Goal: Task Accomplishment & Management: Manage account settings

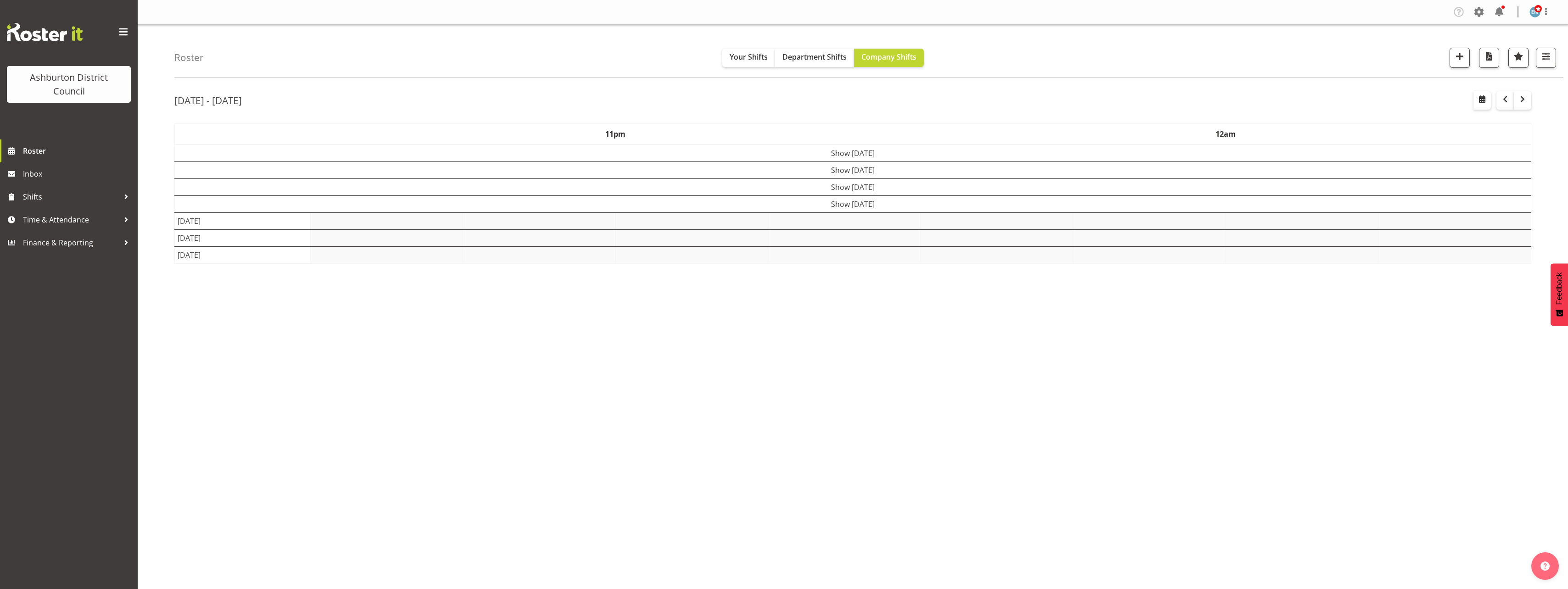
click at [823, 204] on td "Show [DATE]" at bounding box center [853, 204] width 1356 height 17
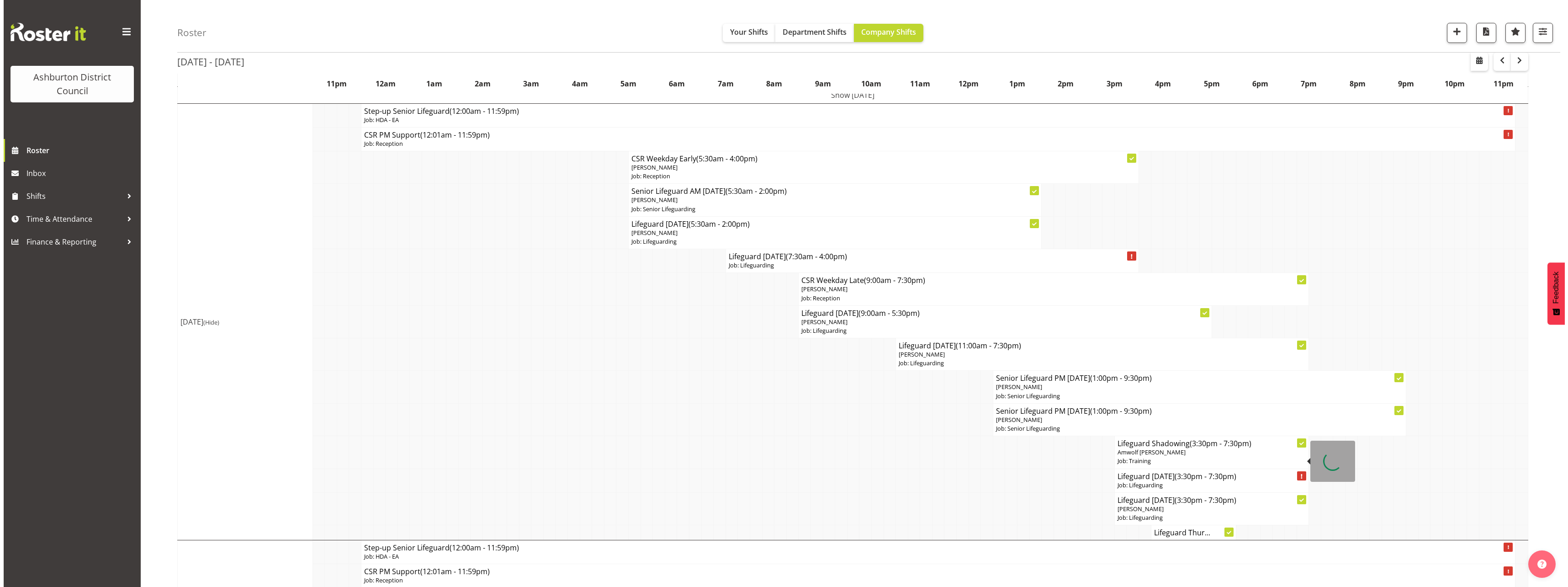
scroll to position [183, 0]
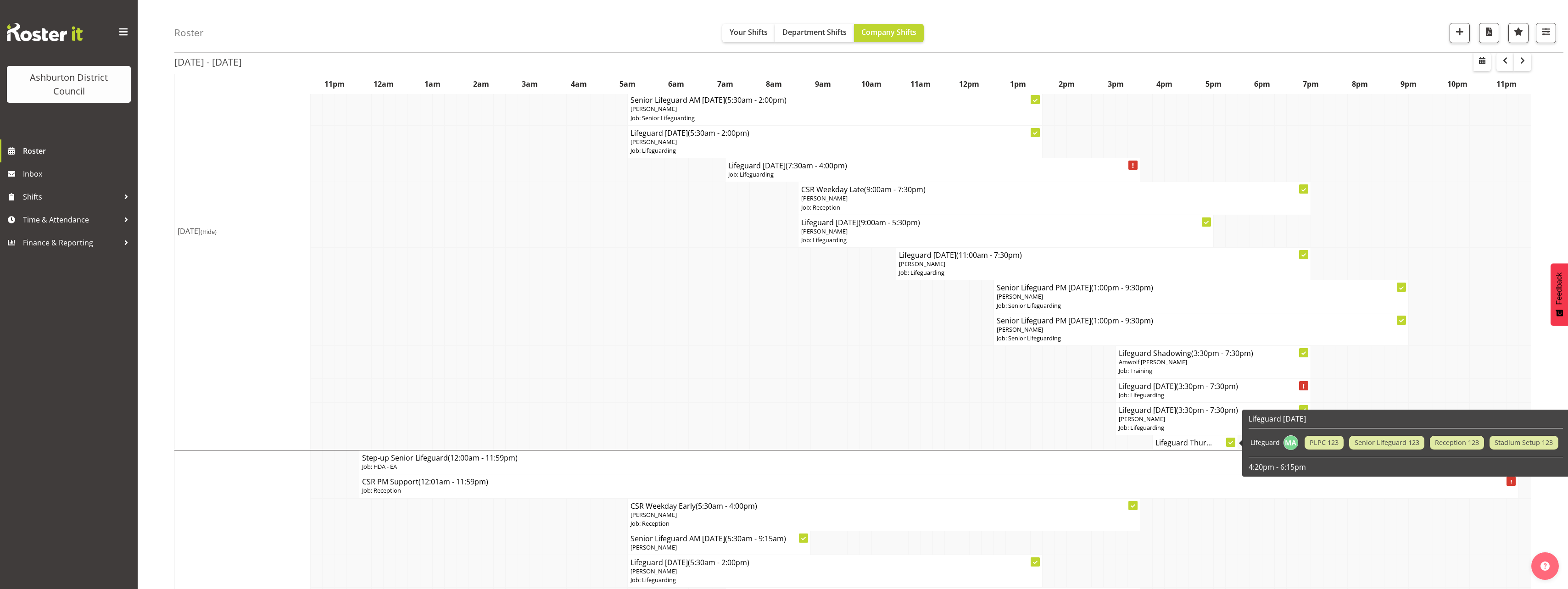
click at [1198, 441] on h4 "Lifeguard Thur..." at bounding box center [1195, 442] width 79 height 9
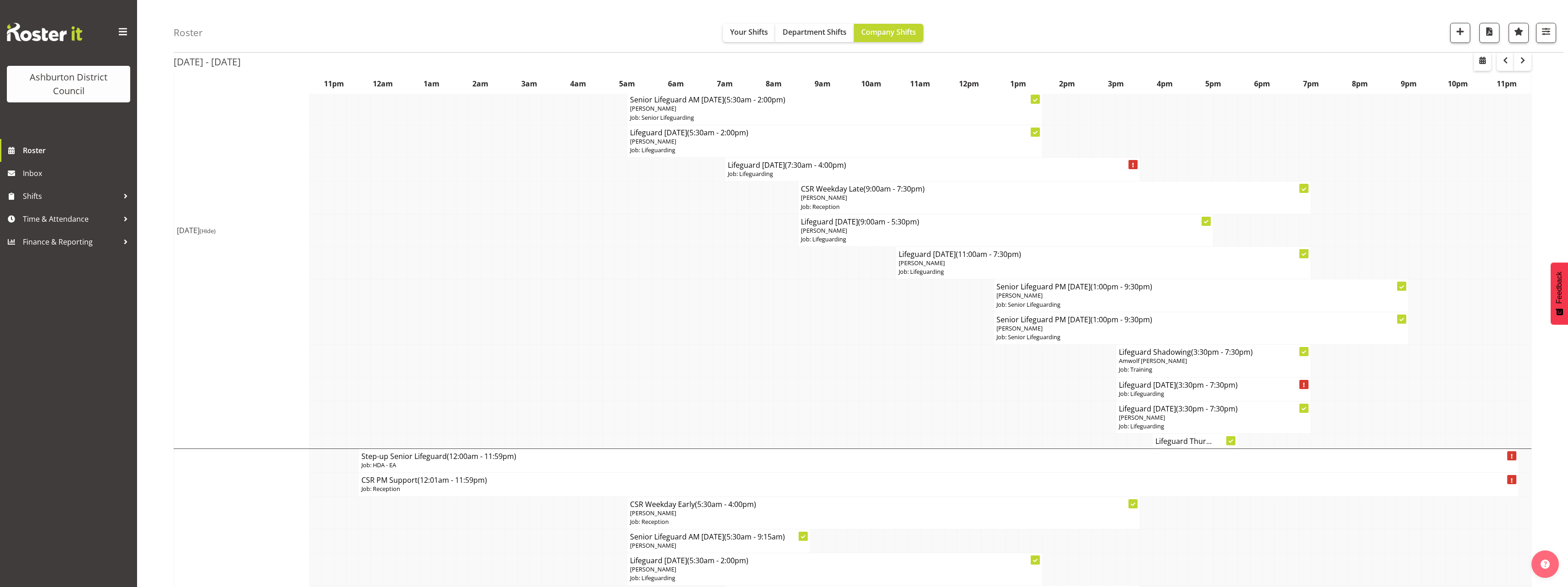
select select
select select "9"
select select "2025"
select select "16"
select select "20"
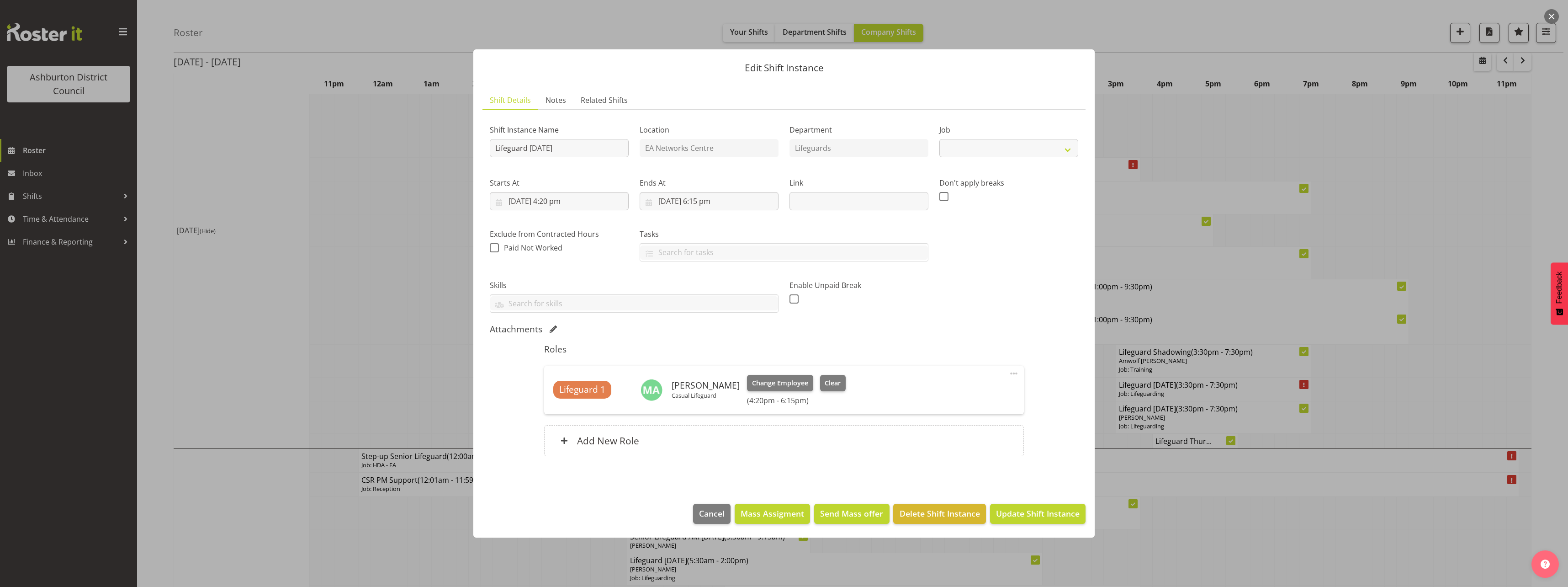
select select "38"
click at [559, 202] on input "[DATE] 4:20 pm" at bounding box center [559, 201] width 139 height 18
click at [574, 401] on select "00 01 02 03 04 05 06 07 08 09 10 11 12 13 14 15 16 17 18 19 20 21 22 23 24 25 2…" at bounding box center [583, 395] width 21 height 18
select select "15"
click at [573, 386] on select "00 01 02 03 04 05 06 07 08 09 10 11 12 13 14 15 16 17 18 19 20 21 22 23 24 25 2…" at bounding box center [583, 395] width 21 height 18
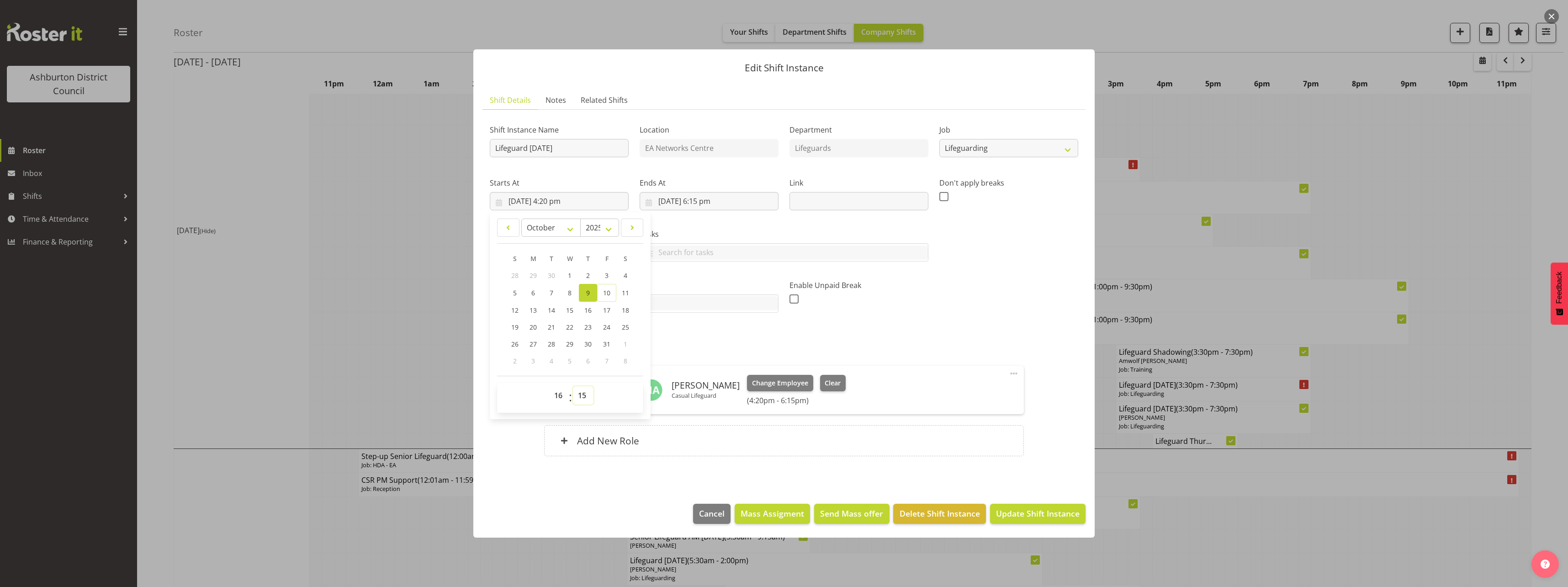
type input "[DATE] 4:15 pm"
click at [985, 295] on div "Shift Instance Name Lifeguard [DATE] Location EA Networks Centre Department Lif…" at bounding box center [784, 214] width 600 height 206
click at [1056, 513] on span "Update Shift Instance" at bounding box center [1037, 513] width 83 height 12
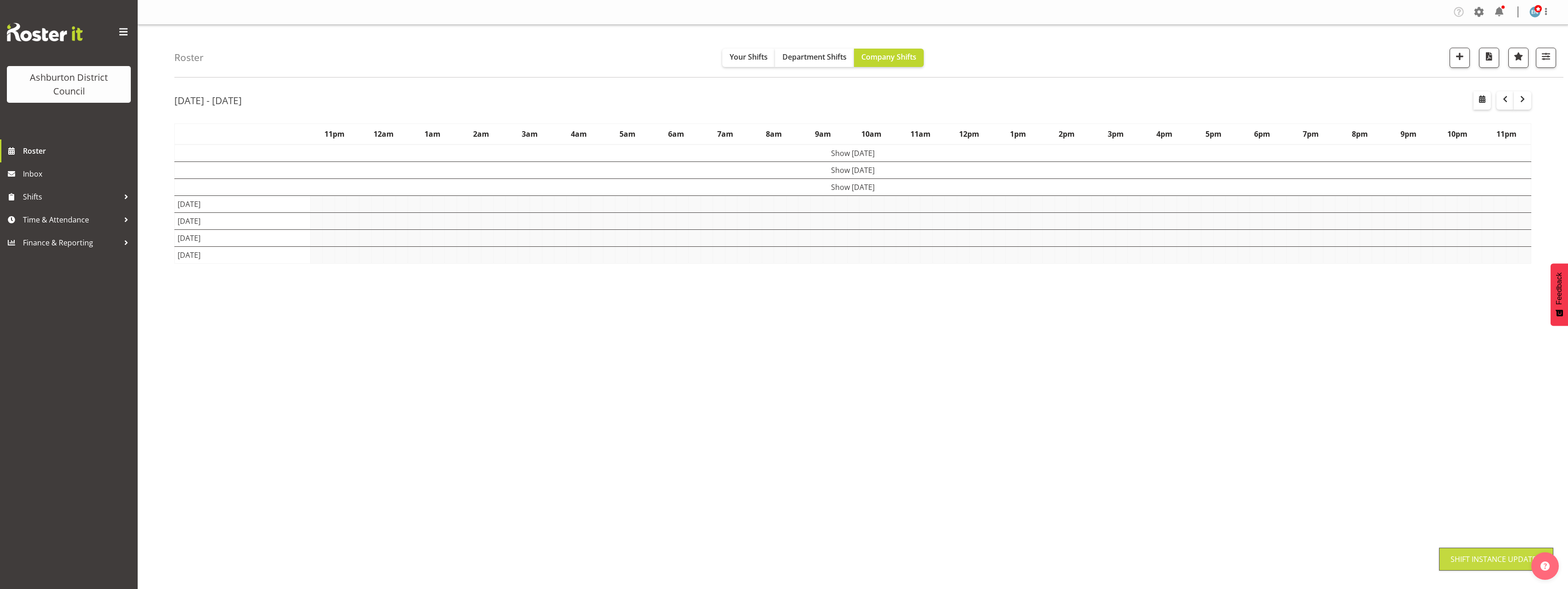
click at [1542, 371] on div "[DATE] - [DATE] [DATE] - [DATE] [DATE] Day Week Fortnight Month calendar Month …" at bounding box center [871, 268] width 1394 height 367
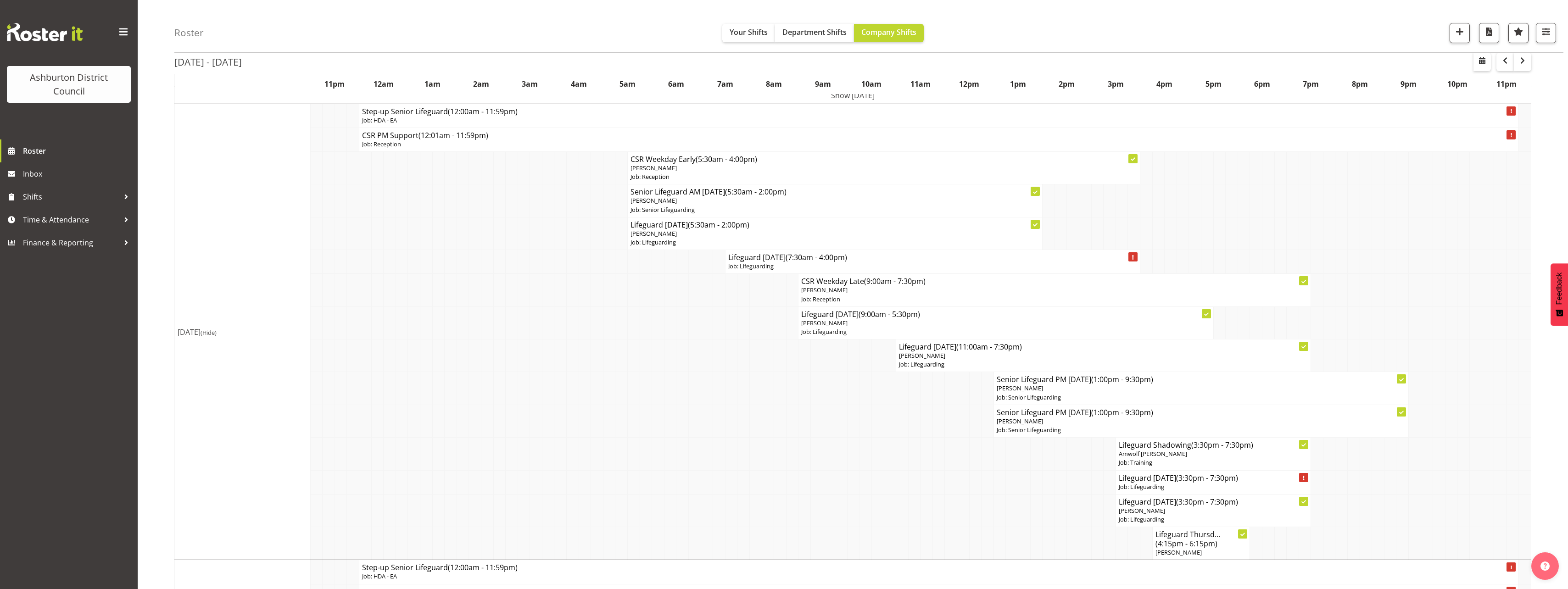
scroll to position [229, 0]
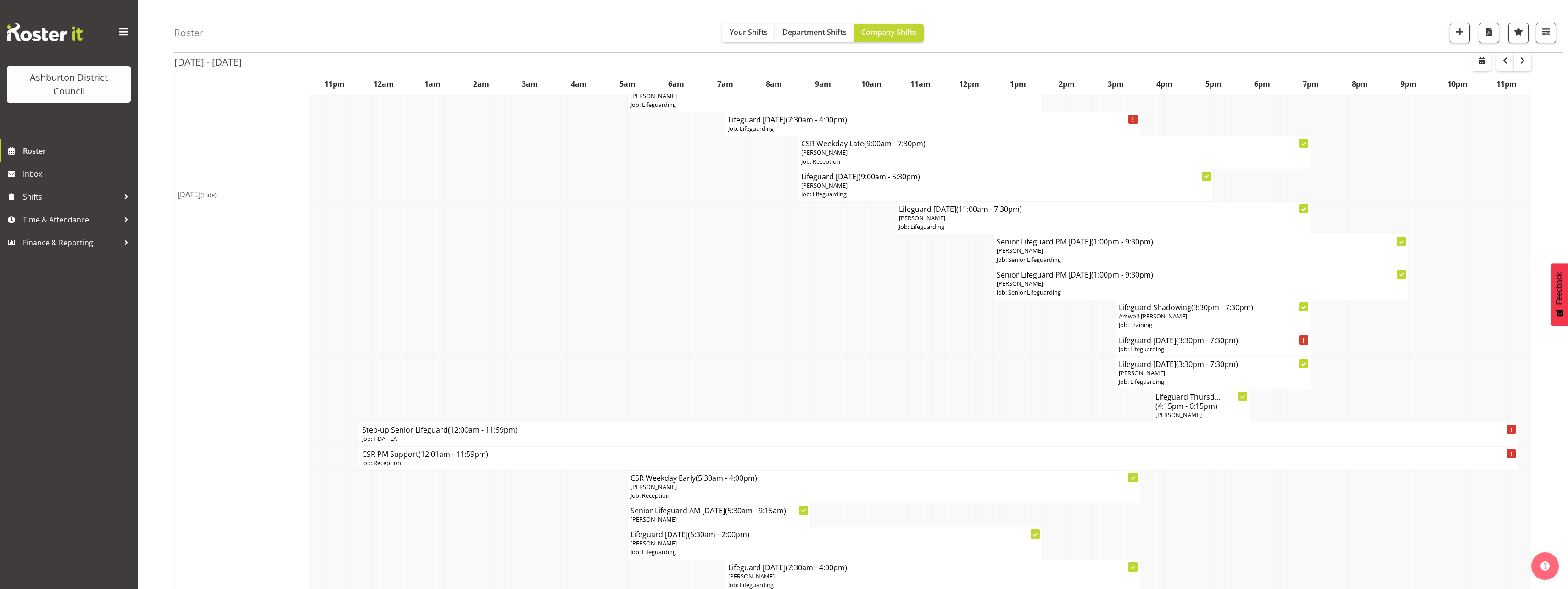
click at [216, 194] on span "(Hide)" at bounding box center [208, 195] width 16 height 9
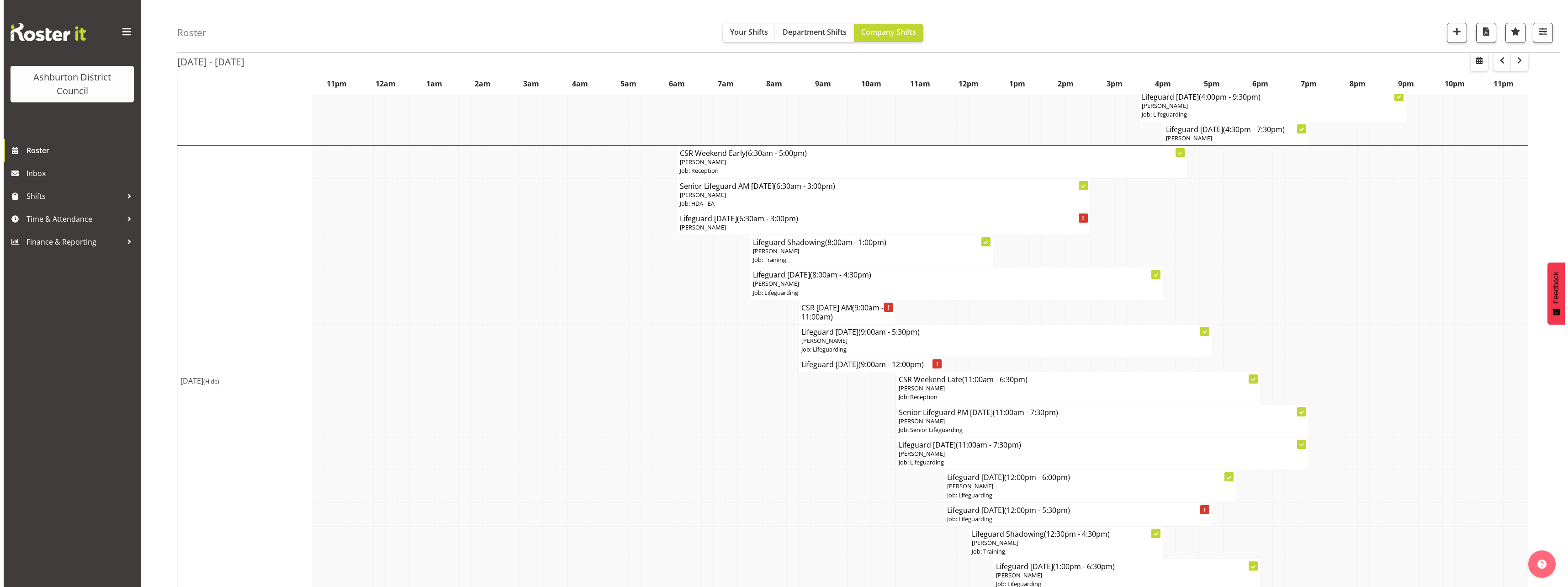
scroll to position [457, 0]
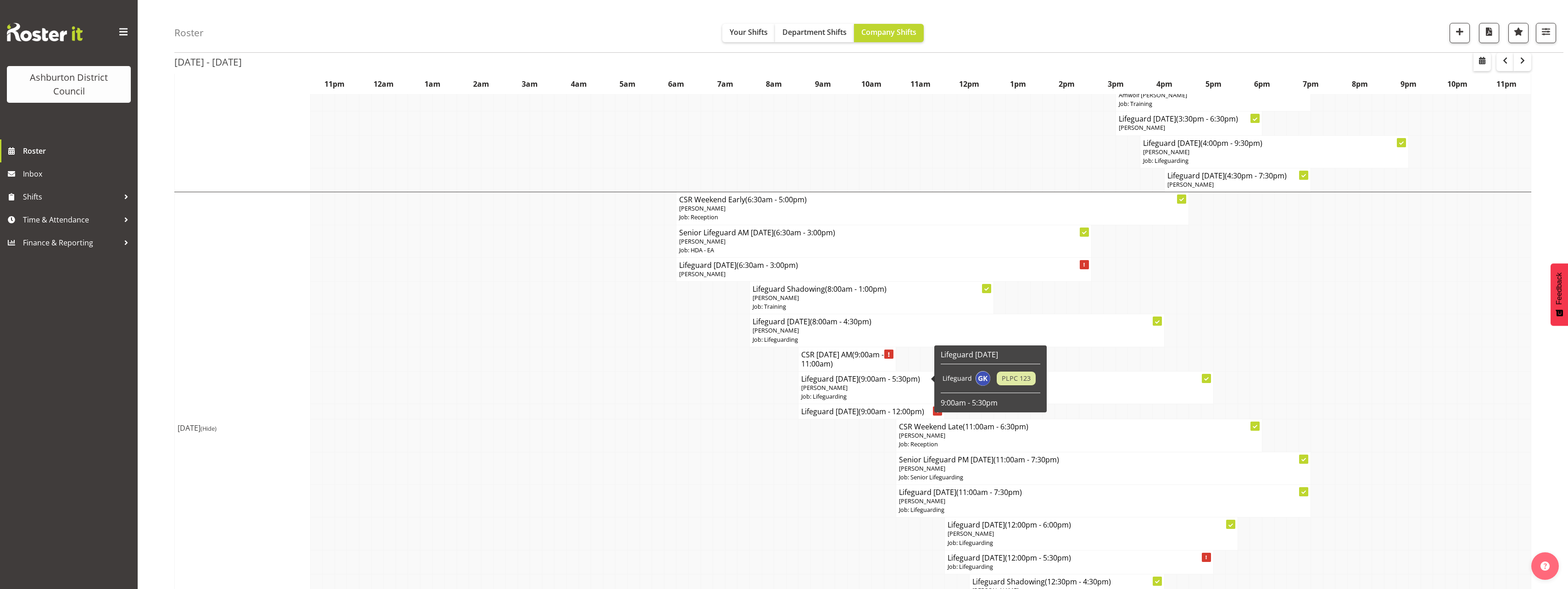
click at [879, 389] on p "[PERSON_NAME]" at bounding box center [1006, 387] width 409 height 9
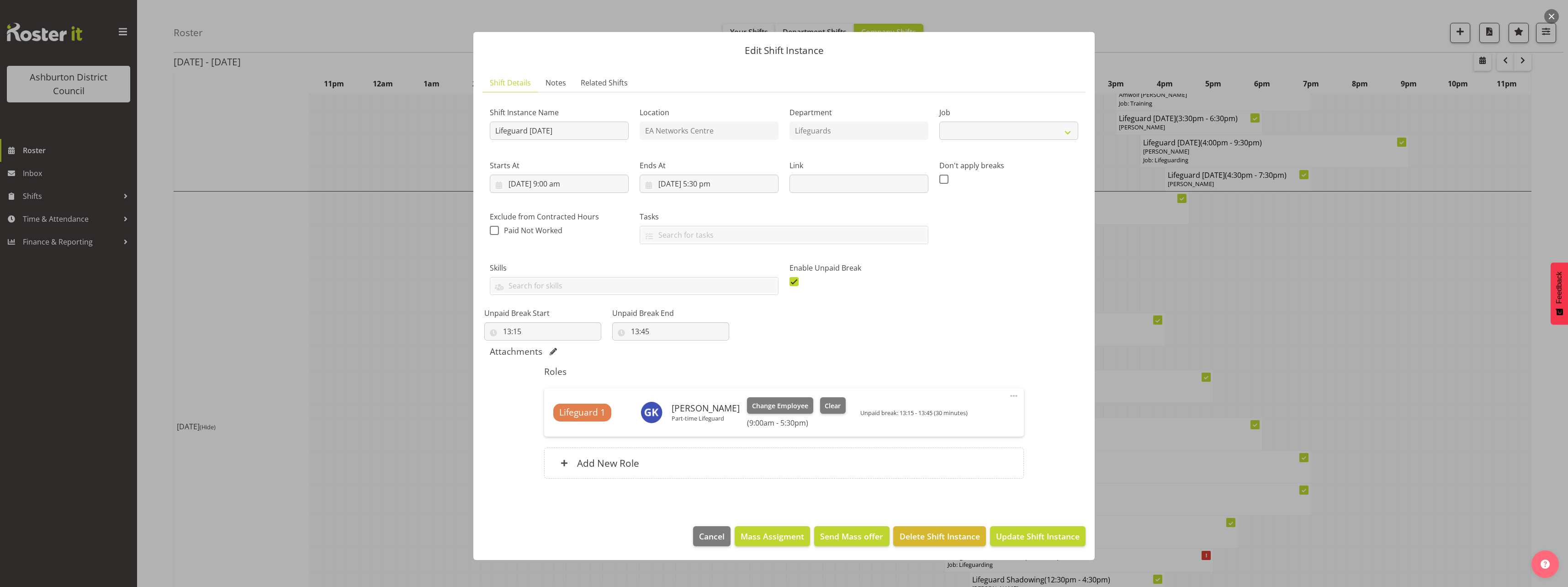
select select "38"
click at [835, 405] on span "Clear" at bounding box center [833, 406] width 16 height 10
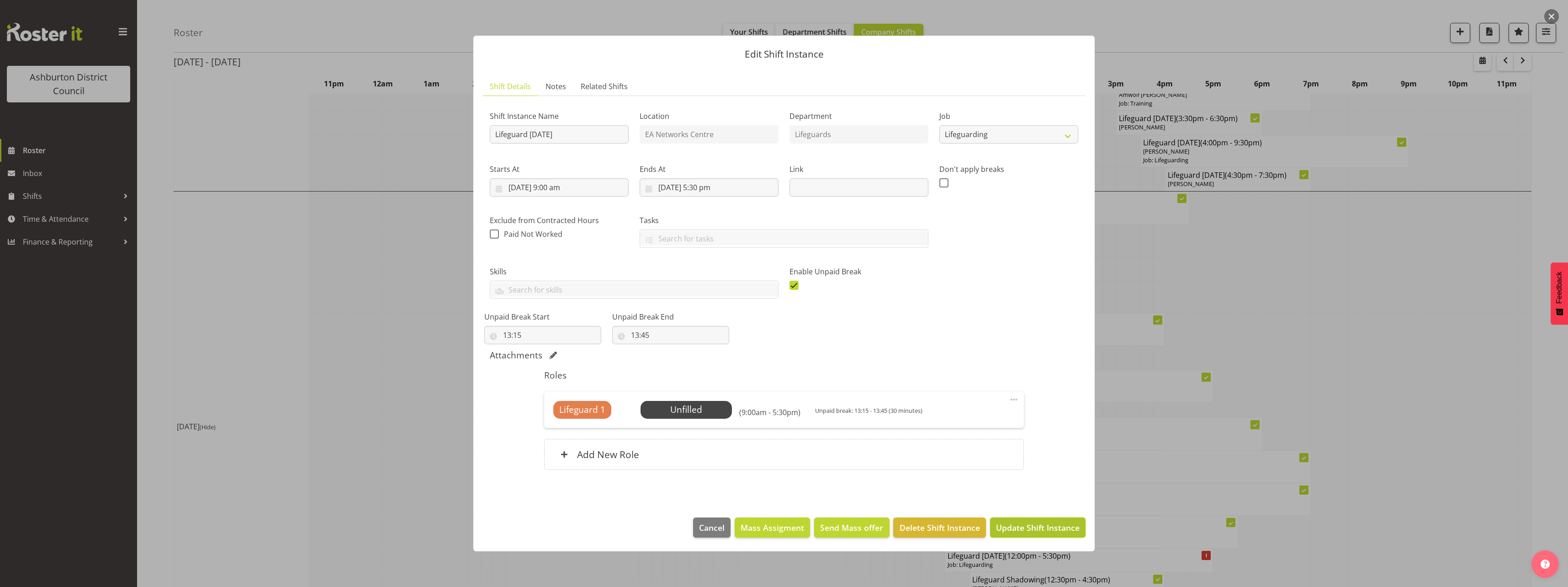
click at [1048, 527] on span "Update Shift Instance" at bounding box center [1037, 527] width 83 height 12
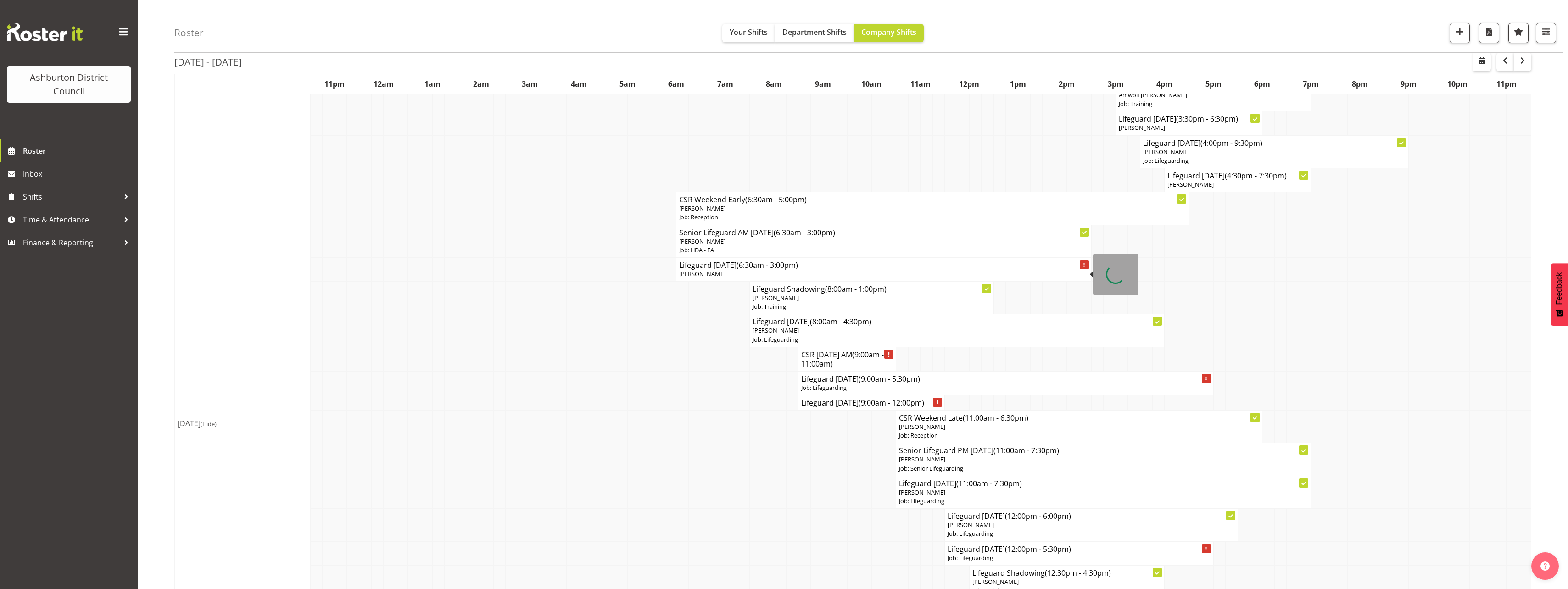
click at [841, 269] on p "[PERSON_NAME]" at bounding box center [883, 274] width 409 height 9
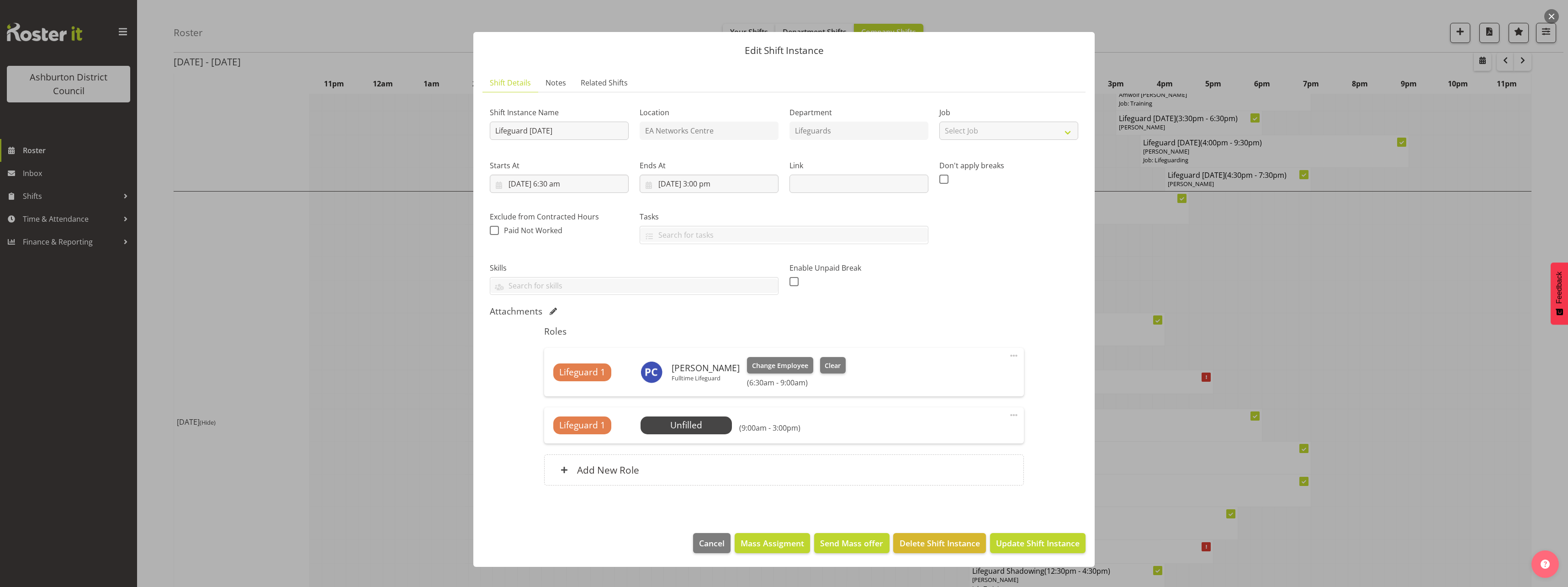
click at [1014, 415] on span at bounding box center [1014, 415] width 11 height 11
click at [948, 432] on link "Edit" at bounding box center [975, 435] width 88 height 16
select select "9"
select select "2025"
select select "15"
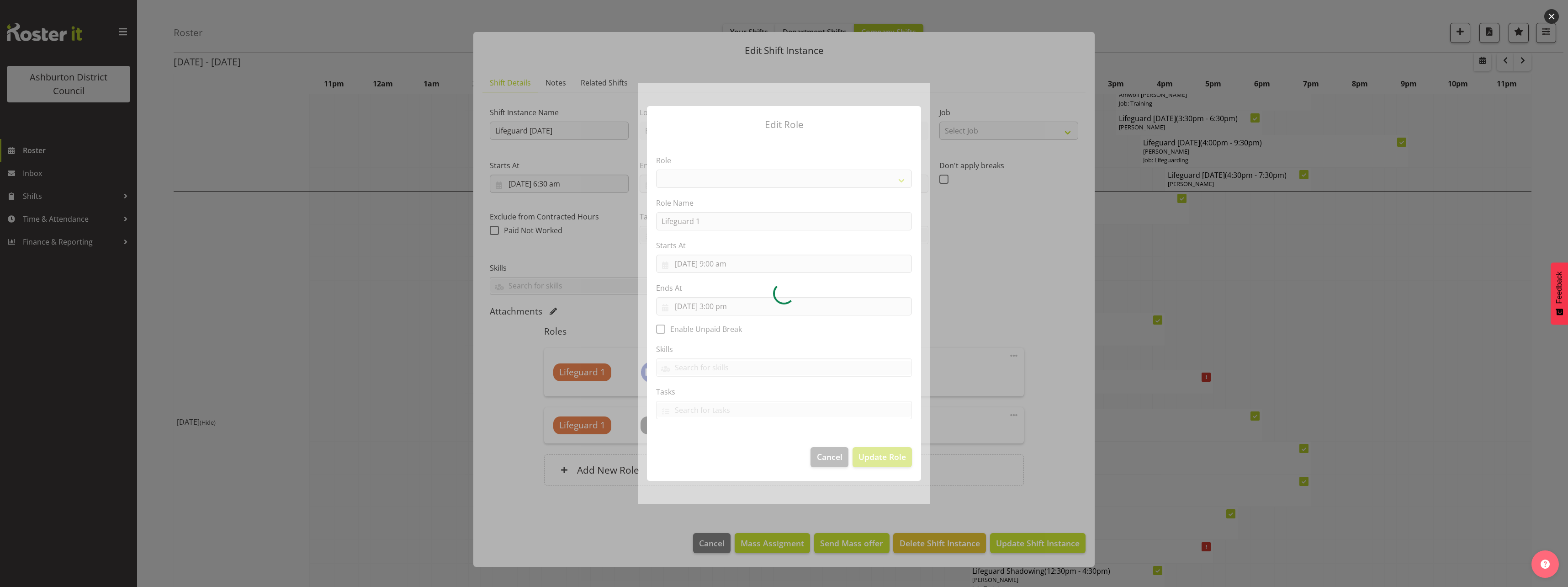
select select "64"
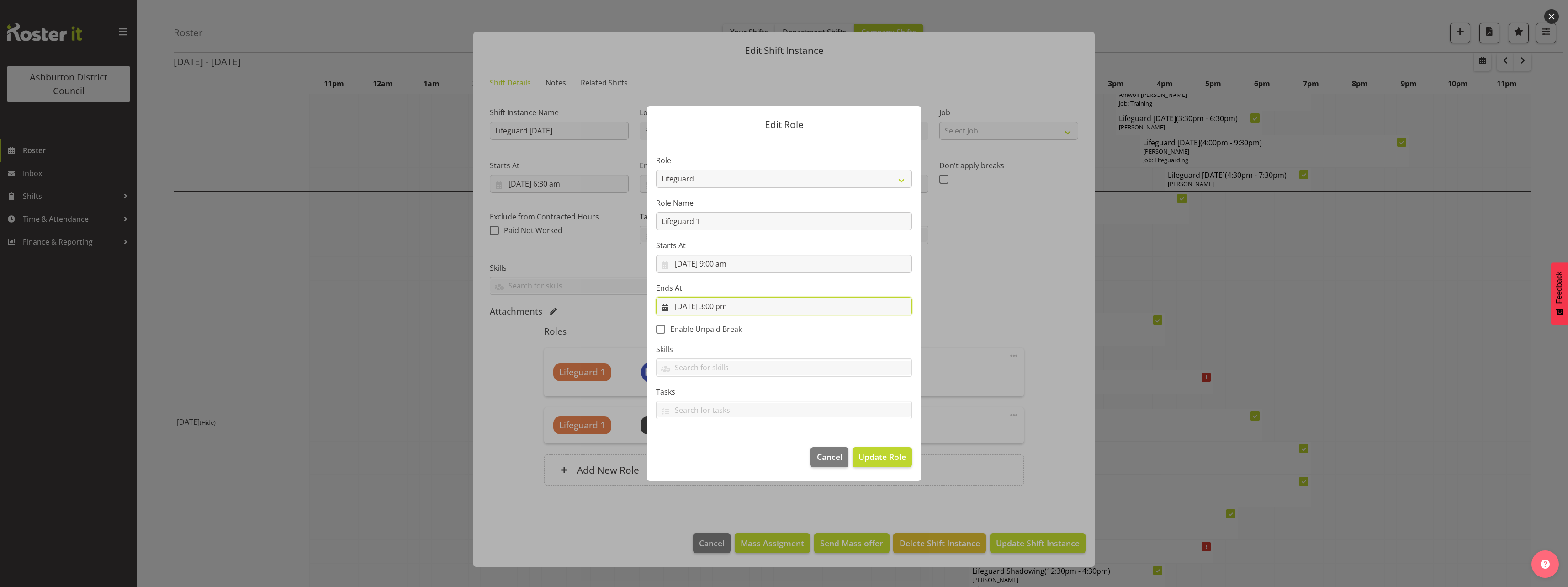
click at [721, 307] on input "[DATE] 3:00 pm" at bounding box center [784, 306] width 256 height 18
click at [722, 494] on select "00 01 02 03 04 05 06 07 08 09 10 11 12 13 14 15 16 17 18 19 20 21 22 23" at bounding box center [729, 501] width 21 height 18
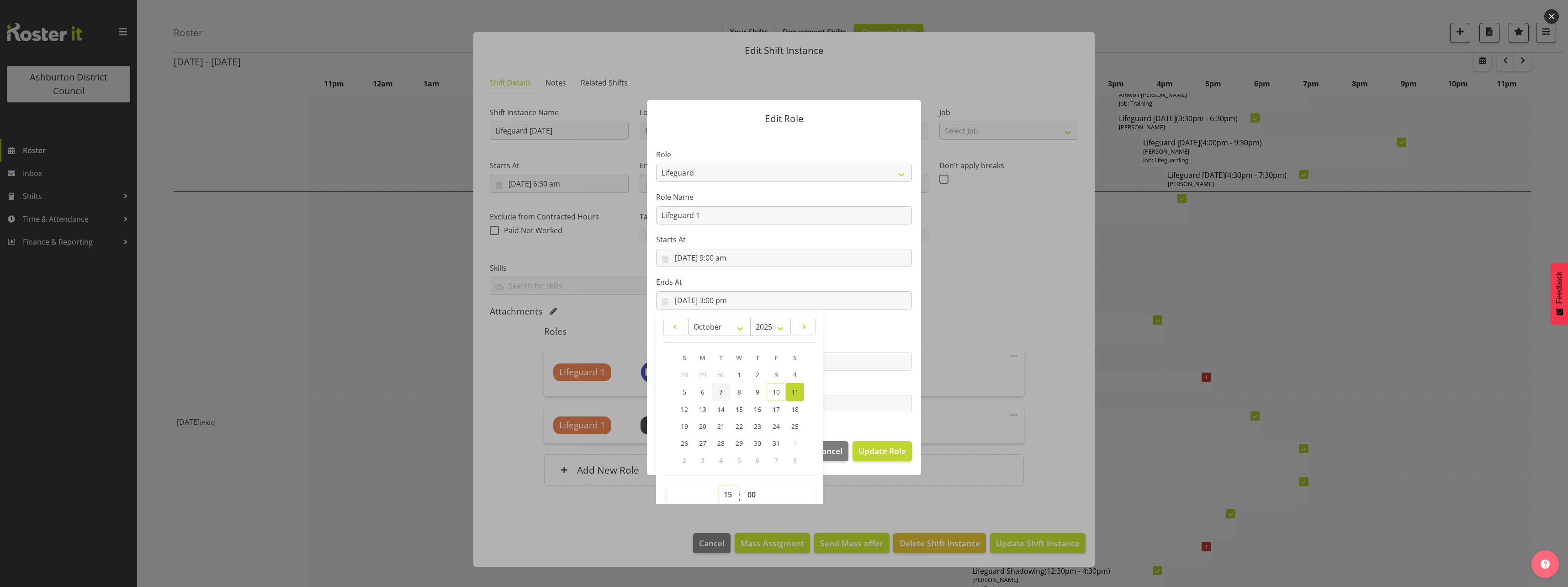
select select "12"
click at [719, 485] on select "00 01 02 03 04 05 06 07 08 09 10 11 12 13 14 15 16 17 18 19 20 21 22 23" at bounding box center [729, 494] width 21 height 18
type input "[DATE] 12:00 pm"
click at [864, 336] on section "Role AAGM Deputy Director AAGM Director Archivist Childrens Librarian Collectio…" at bounding box center [784, 282] width 274 height 299
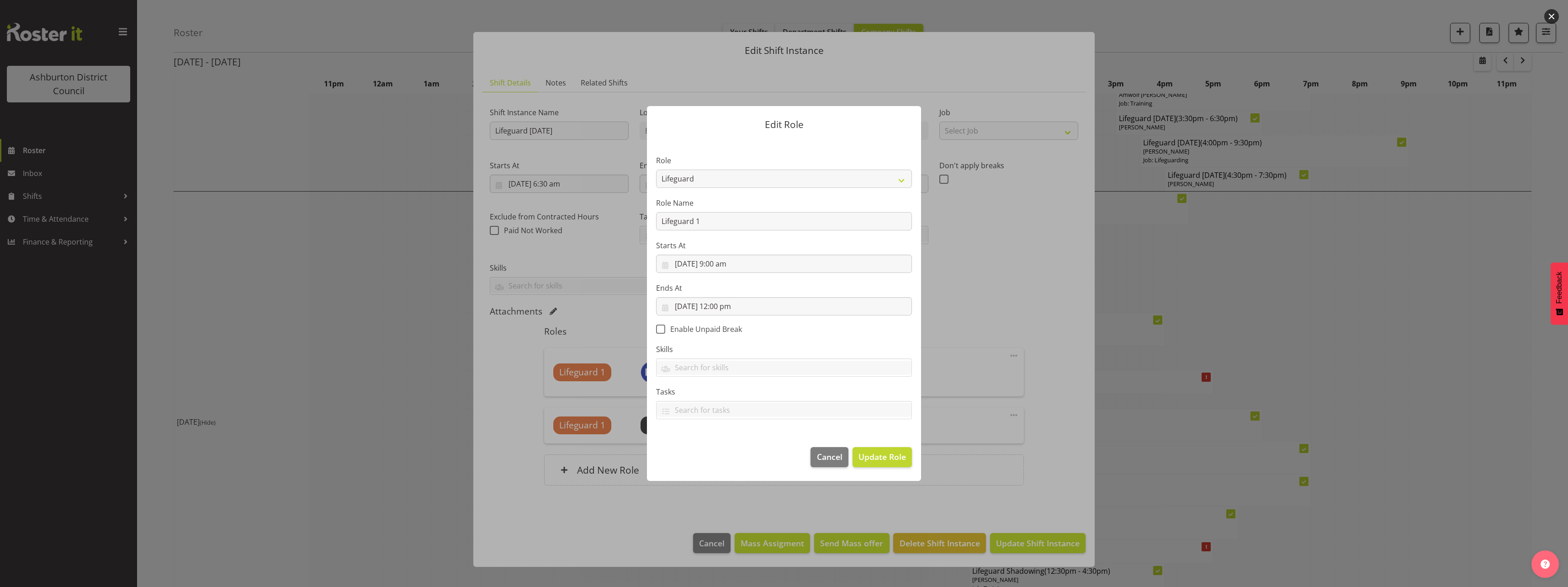
scroll to position [0, 0]
click at [877, 455] on span "Update Role" at bounding box center [882, 457] width 47 height 12
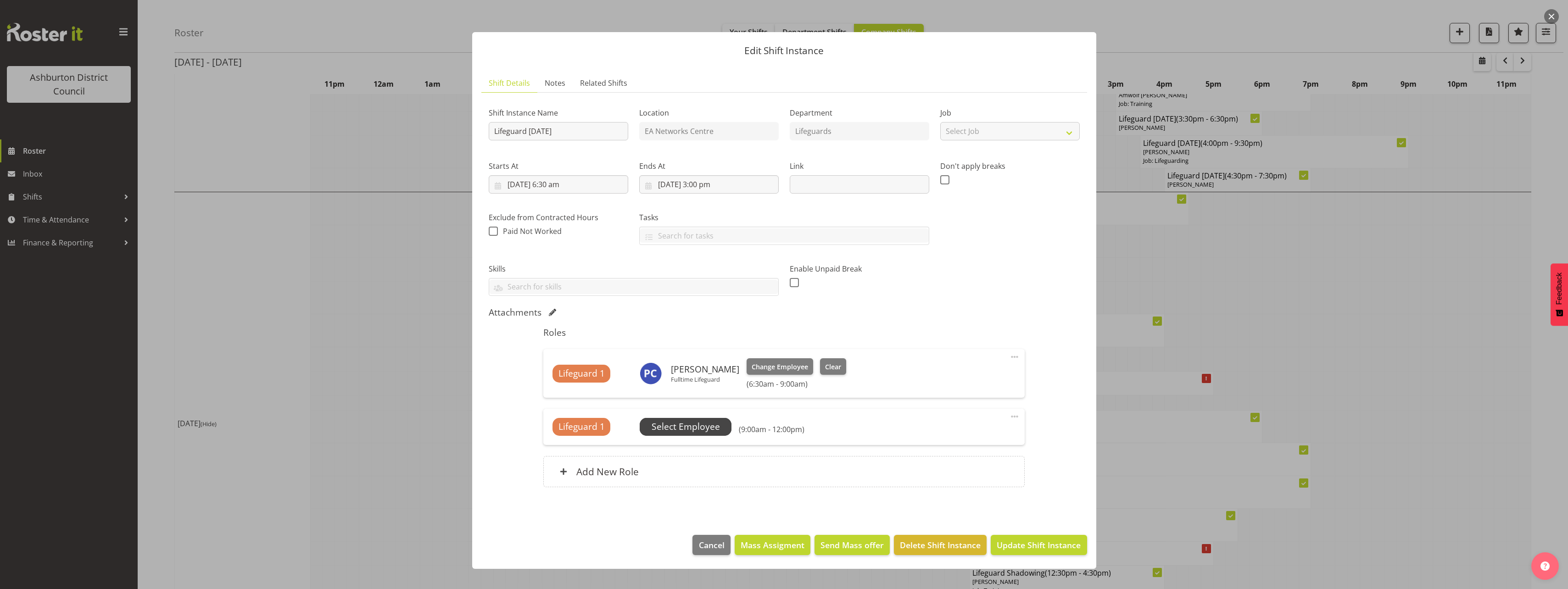
click at [698, 426] on span "Select Employee" at bounding box center [686, 427] width 68 height 13
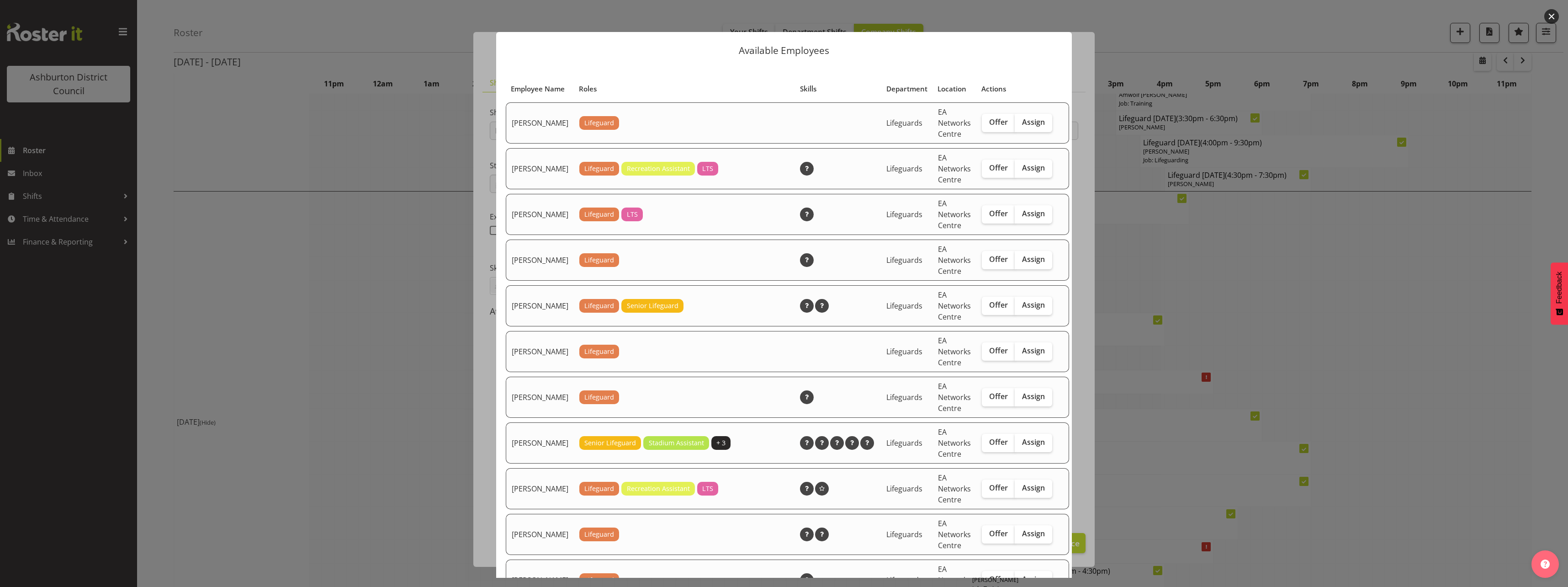
scroll to position [91, 0]
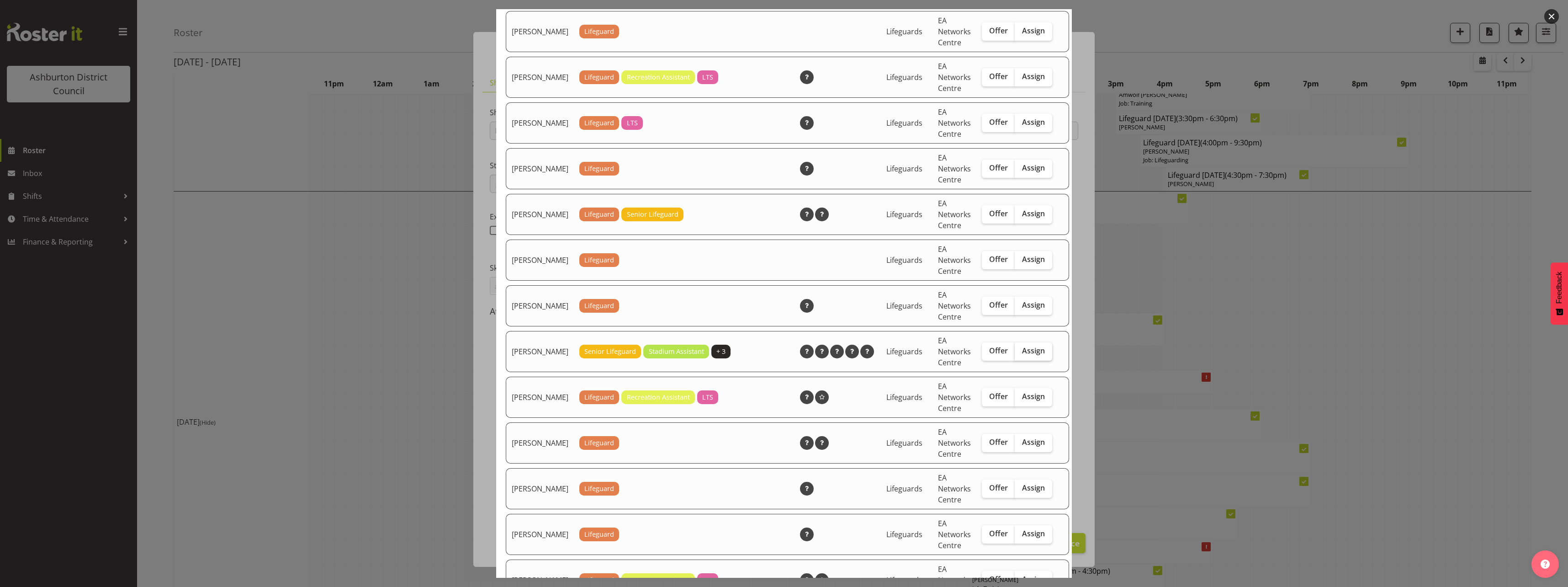
click at [1022, 355] on span "Assign" at bounding box center [1034, 350] width 23 height 9
click at [1015, 354] on input "Assign" at bounding box center [1018, 351] width 6 height 6
checkbox input "true"
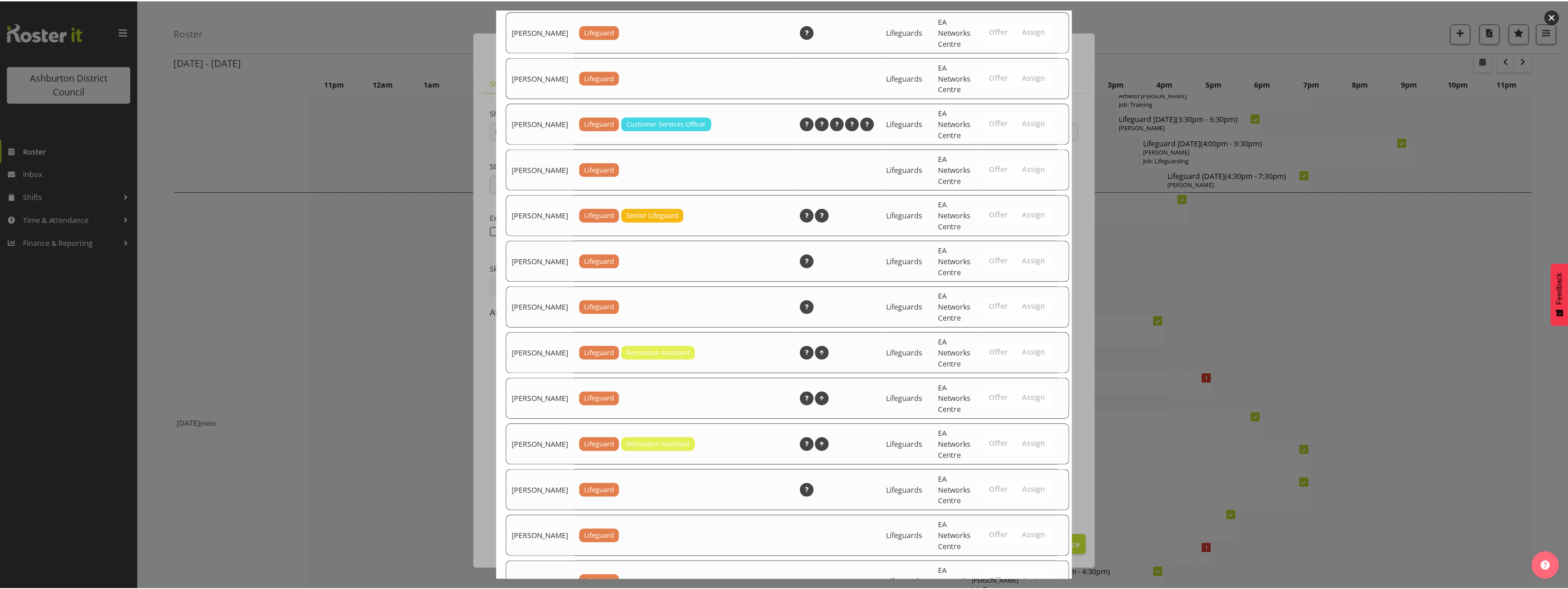
scroll to position [1421, 0]
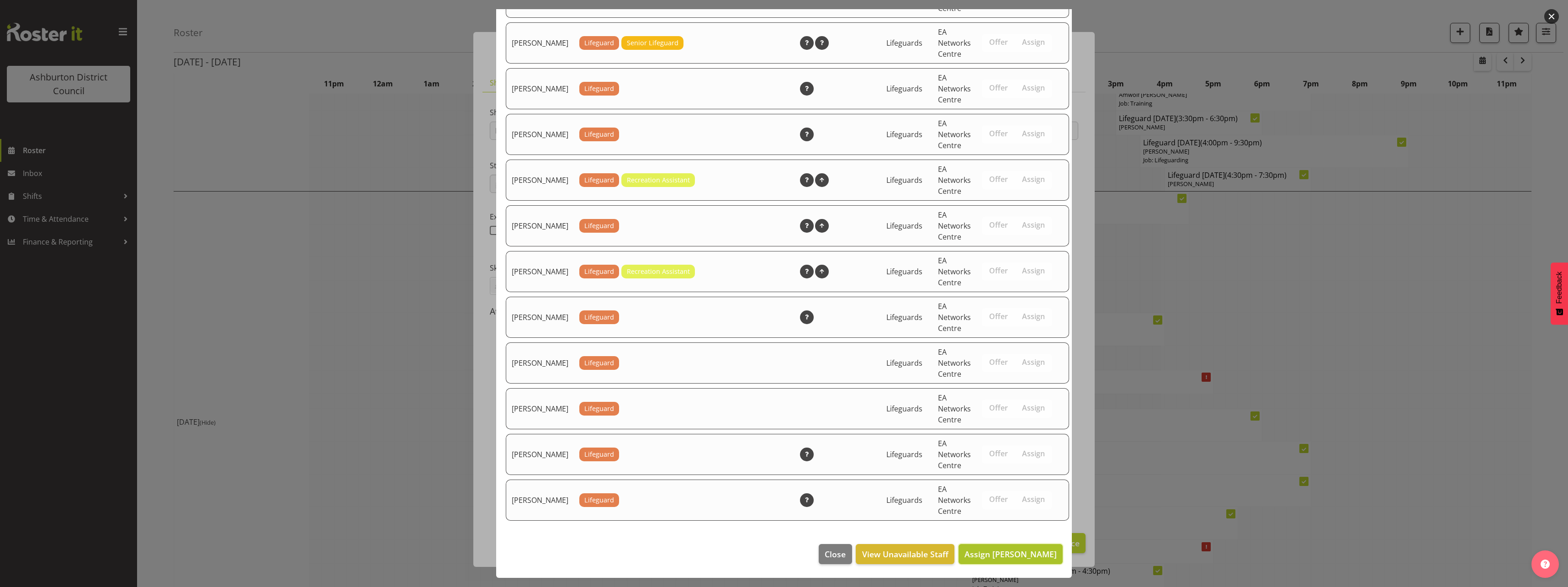
click at [1029, 555] on span "Assign [PERSON_NAME]" at bounding box center [1010, 554] width 93 height 11
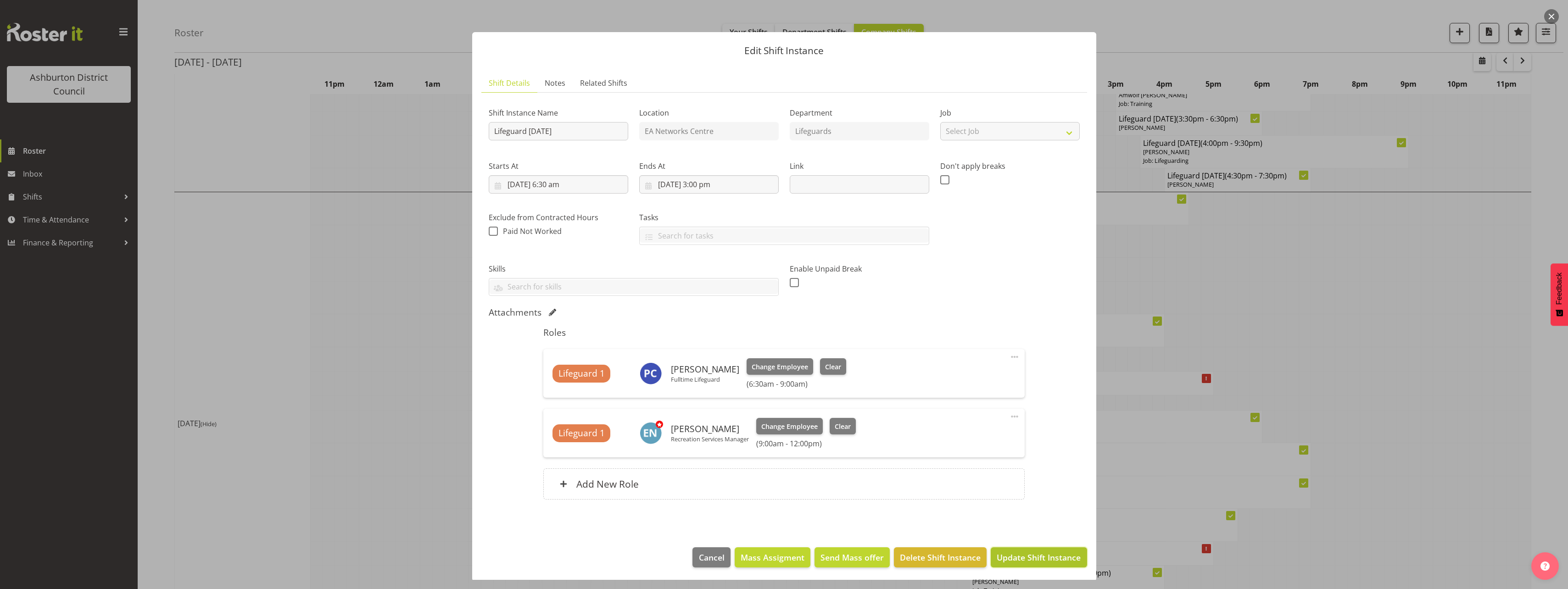
click at [1058, 558] on span "Update Shift Instance" at bounding box center [1038, 557] width 84 height 12
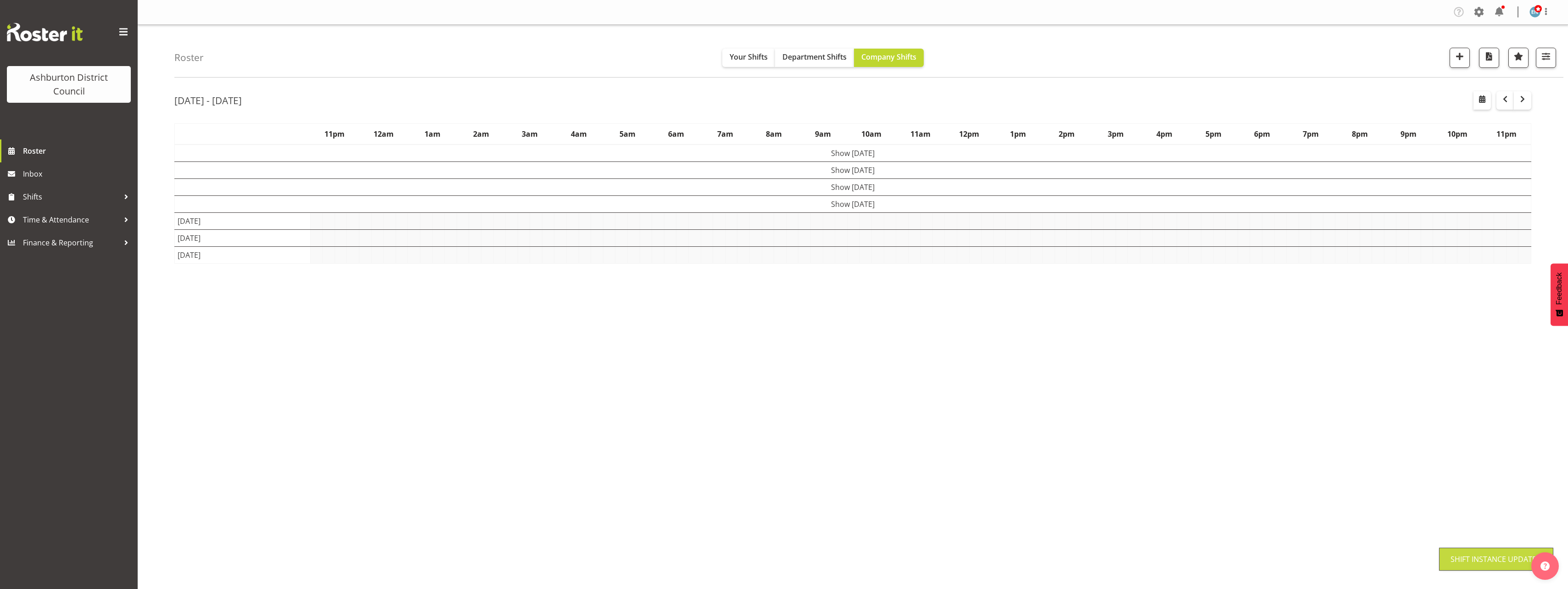
scroll to position [0, 0]
